Goal: Transaction & Acquisition: Book appointment/travel/reservation

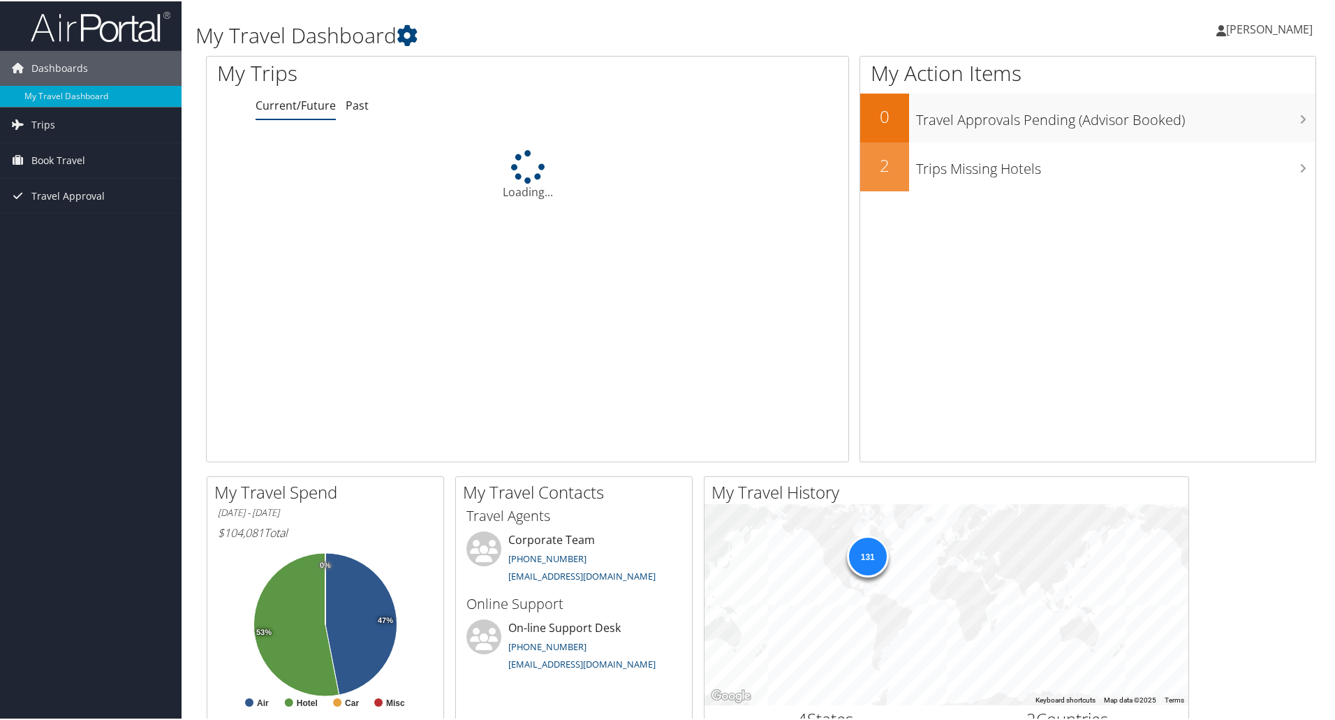
drag, startPoint x: 0, startPoint y: 0, endPoint x: 679, endPoint y: 408, distance: 792.1
click at [679, 408] on div "My Trips Current/Future Past Loading..." at bounding box center [527, 257] width 643 height 406
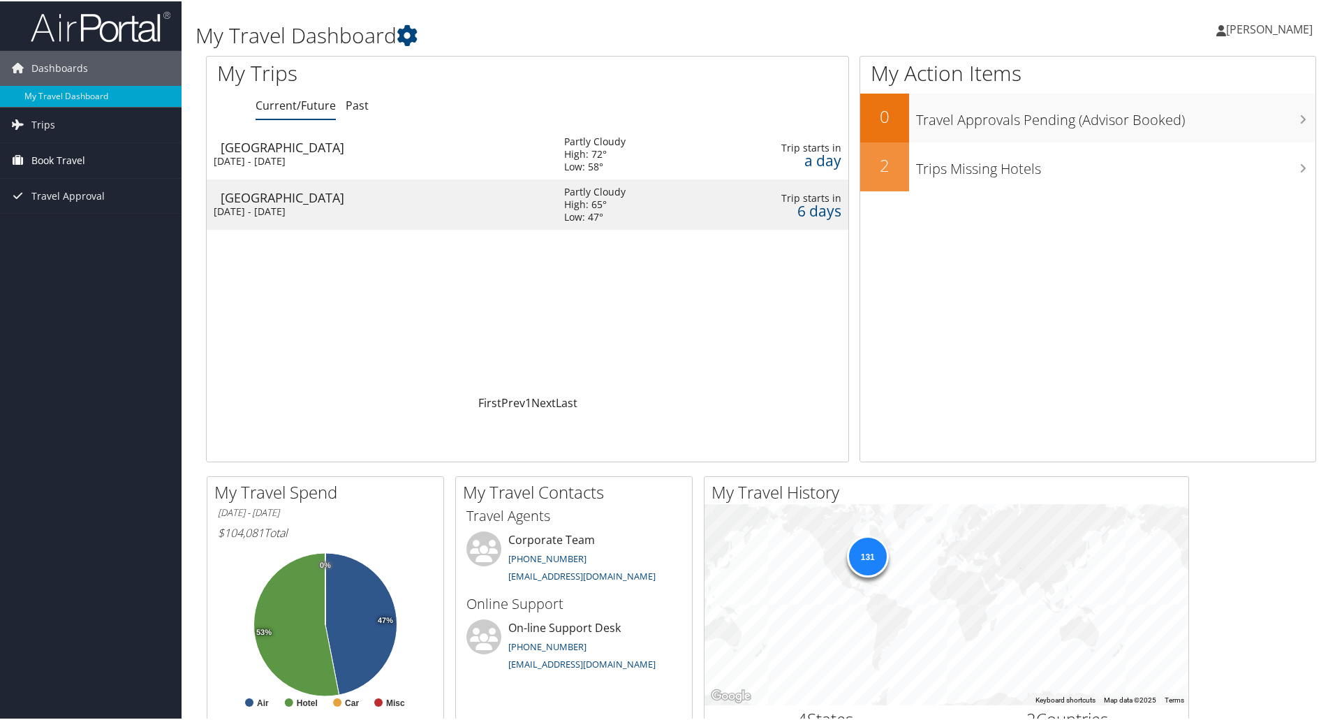
click at [50, 155] on span "Book Travel" at bounding box center [58, 159] width 54 height 35
click at [64, 223] on link "Book/Manage Online Trips" at bounding box center [91, 229] width 182 height 21
